Goal: Task Accomplishment & Management: Complete application form

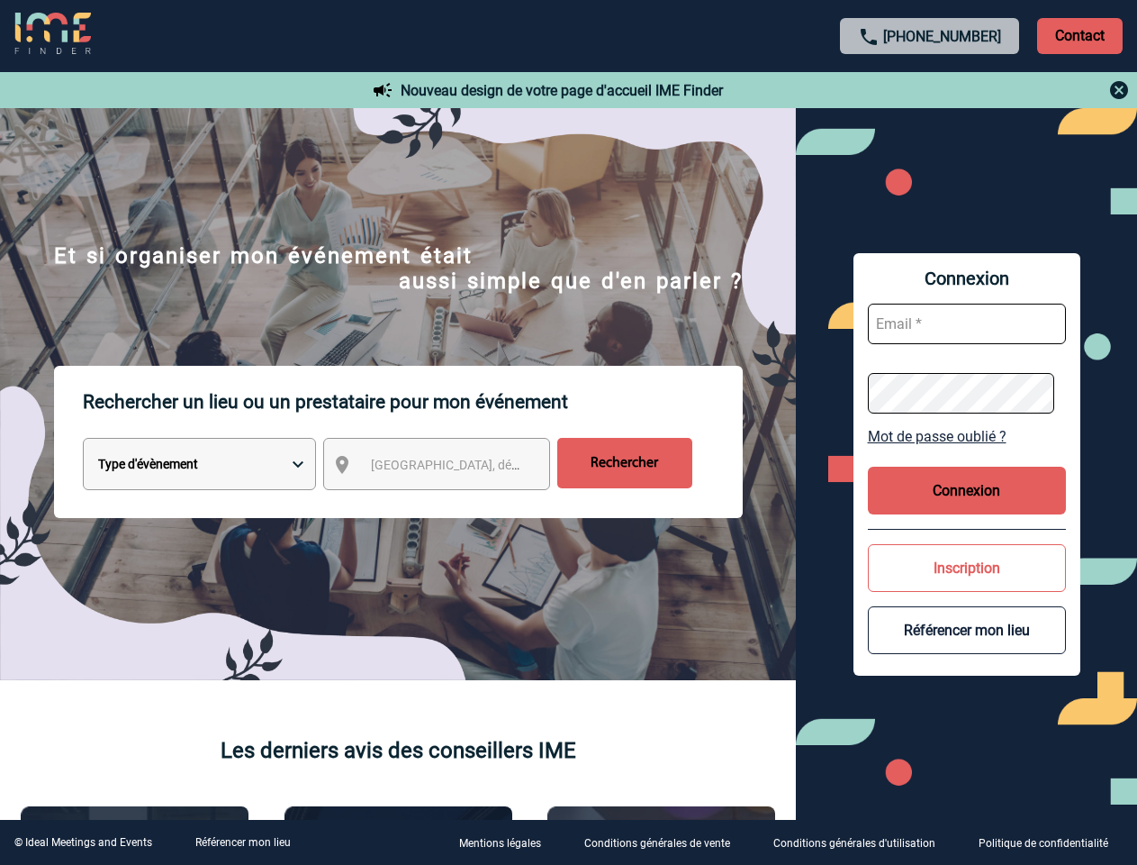
click at [568, 432] on p "Rechercher un lieu ou un prestataire pour mon événement" at bounding box center [413, 402] width 660 height 72
click at [1080, 35] on p "Contact" at bounding box center [1080, 36] width 86 height 36
click at [930, 90] on div at bounding box center [930, 90] width 401 height 22
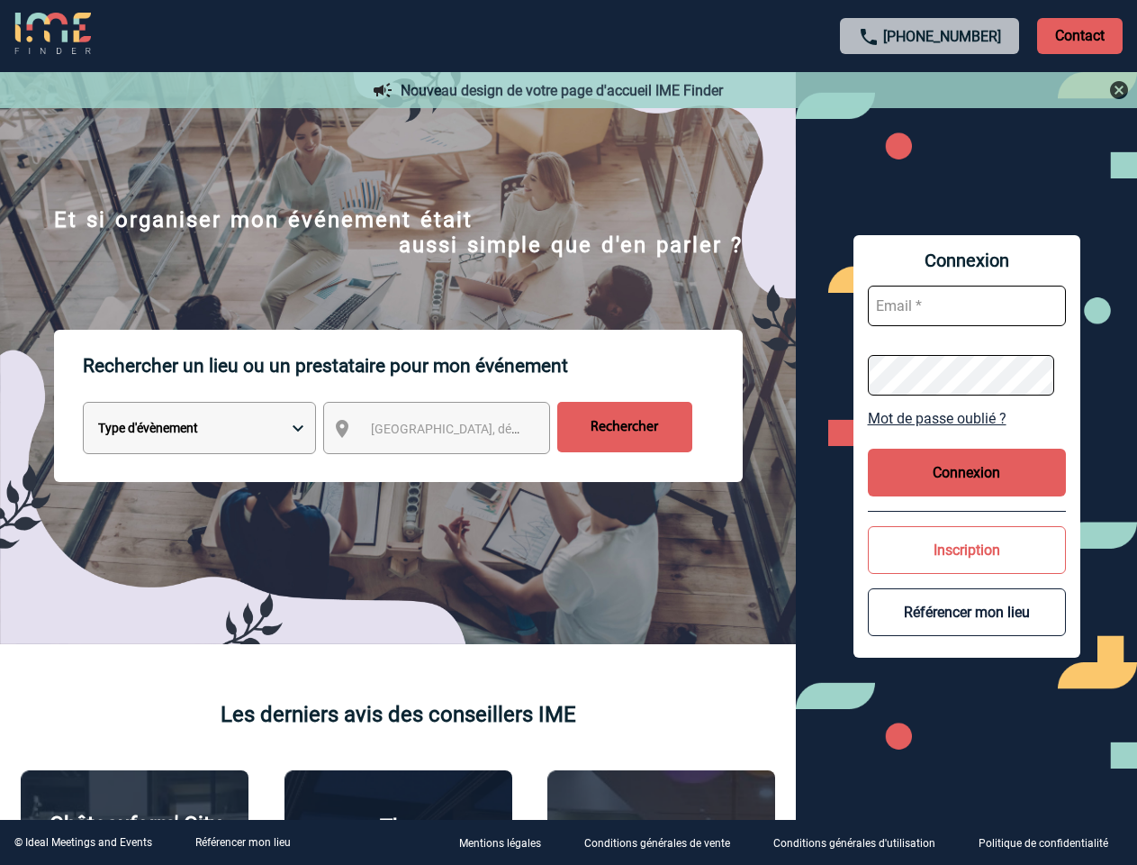
click at [453, 467] on div at bounding box center [531, 404] width 1063 height 808
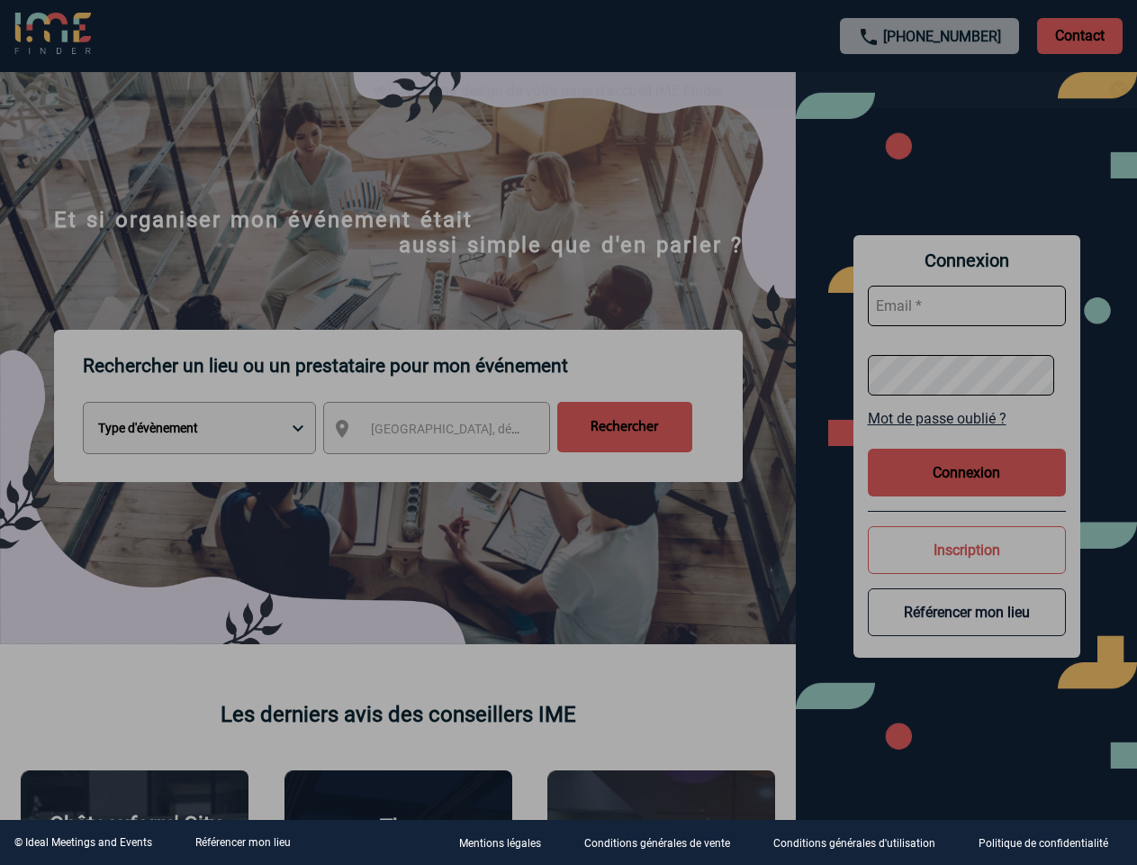
click at [967, 436] on div at bounding box center [568, 432] width 1137 height 865
click at [967, 490] on div at bounding box center [568, 432] width 1137 height 865
click at [967, 567] on div at bounding box center [568, 432] width 1137 height 865
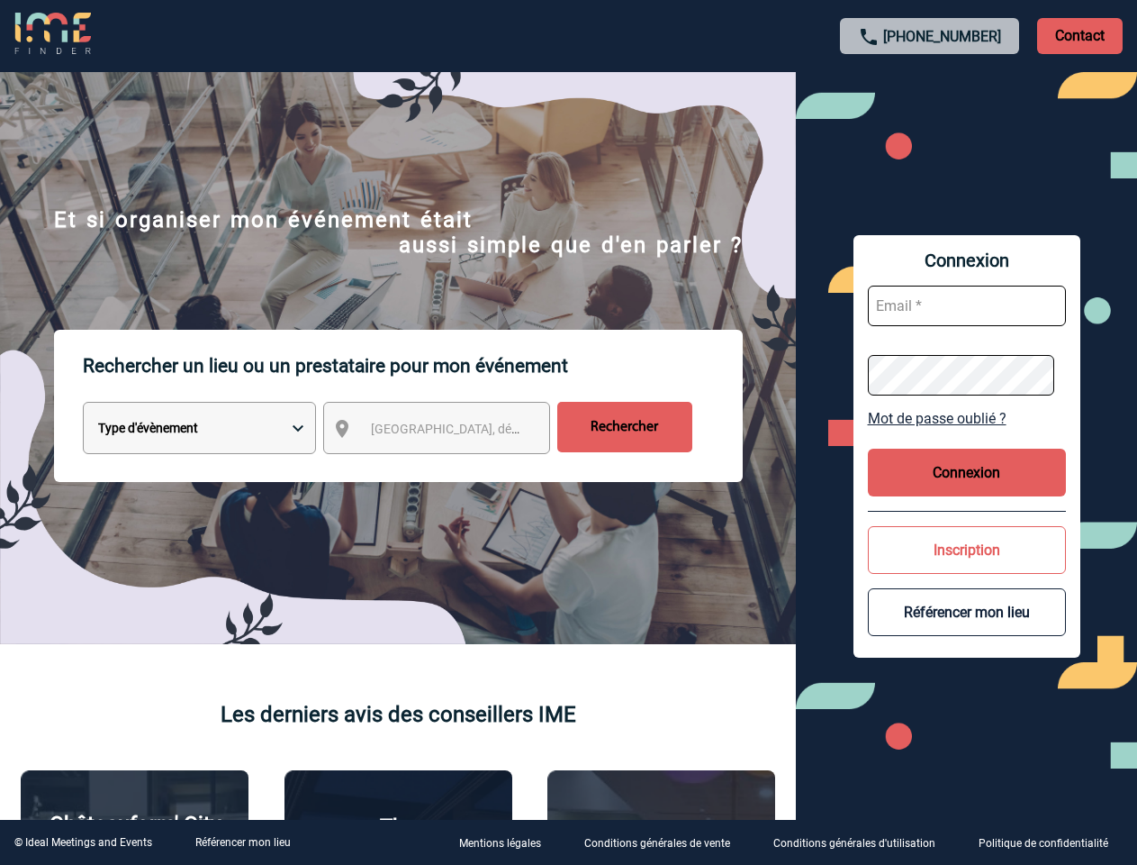
click at [967, 629] on button "Référencer mon lieu" at bounding box center [967, 612] width 198 height 48
click at [242, 842] on link "Référencer mon lieu" at bounding box center [242, 842] width 95 height 13
